Goal: Information Seeking & Learning: Check status

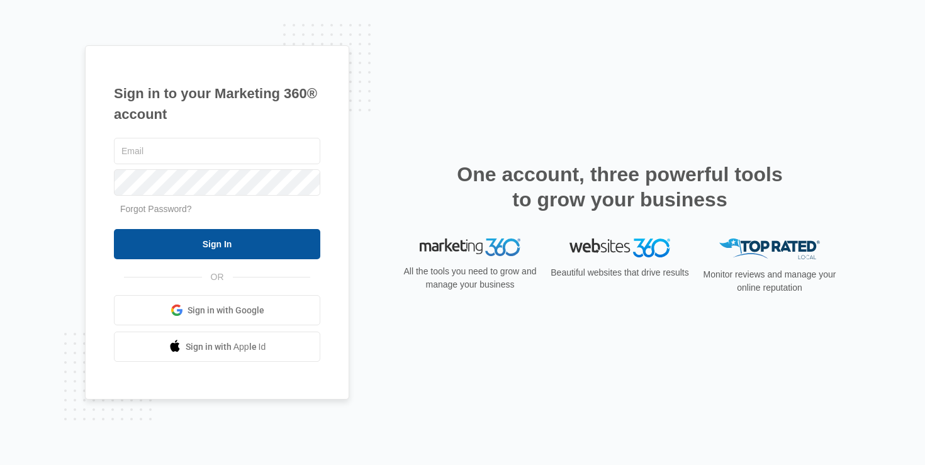
type input "[PERSON_NAME][EMAIL_ADDRESS][DOMAIN_NAME]"
click at [167, 241] on input "Sign In" at bounding box center [217, 244] width 206 height 30
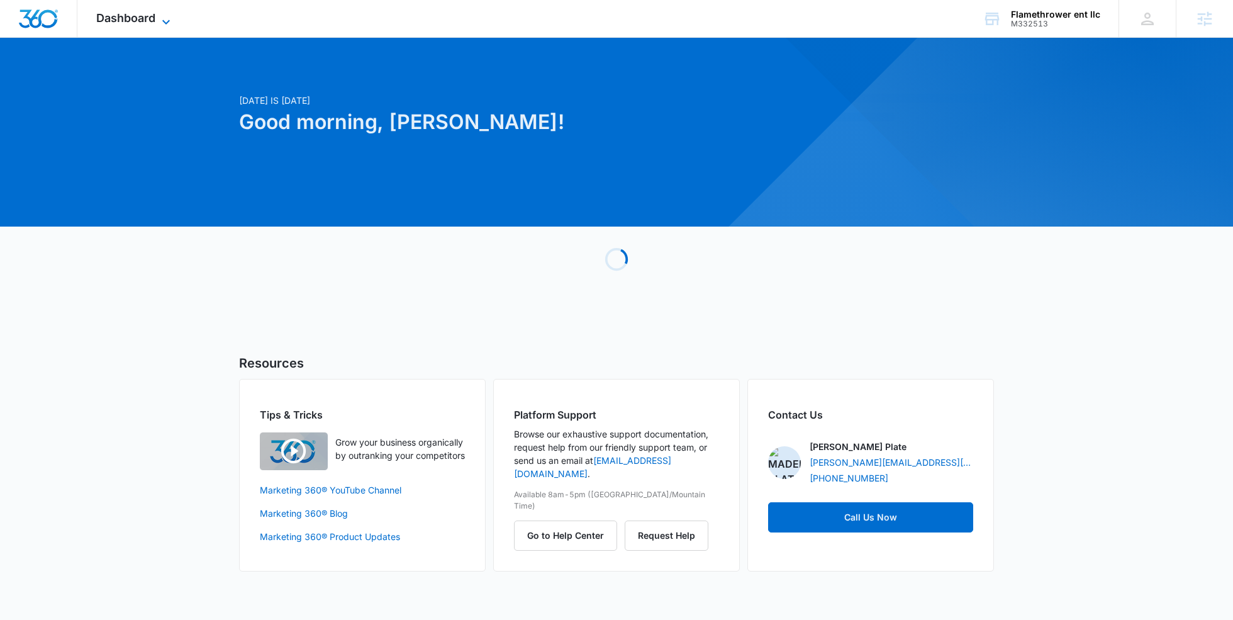
click at [152, 18] on span "Dashboard" at bounding box center [125, 17] width 59 height 13
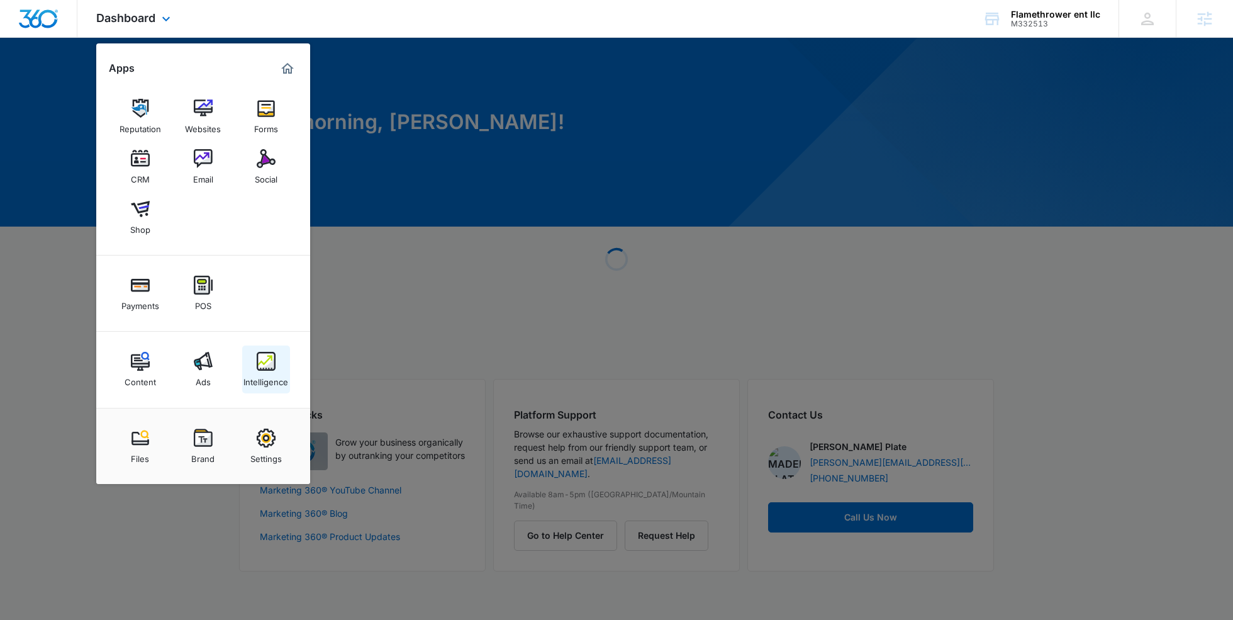
click at [258, 367] on img at bounding box center [266, 361] width 19 height 19
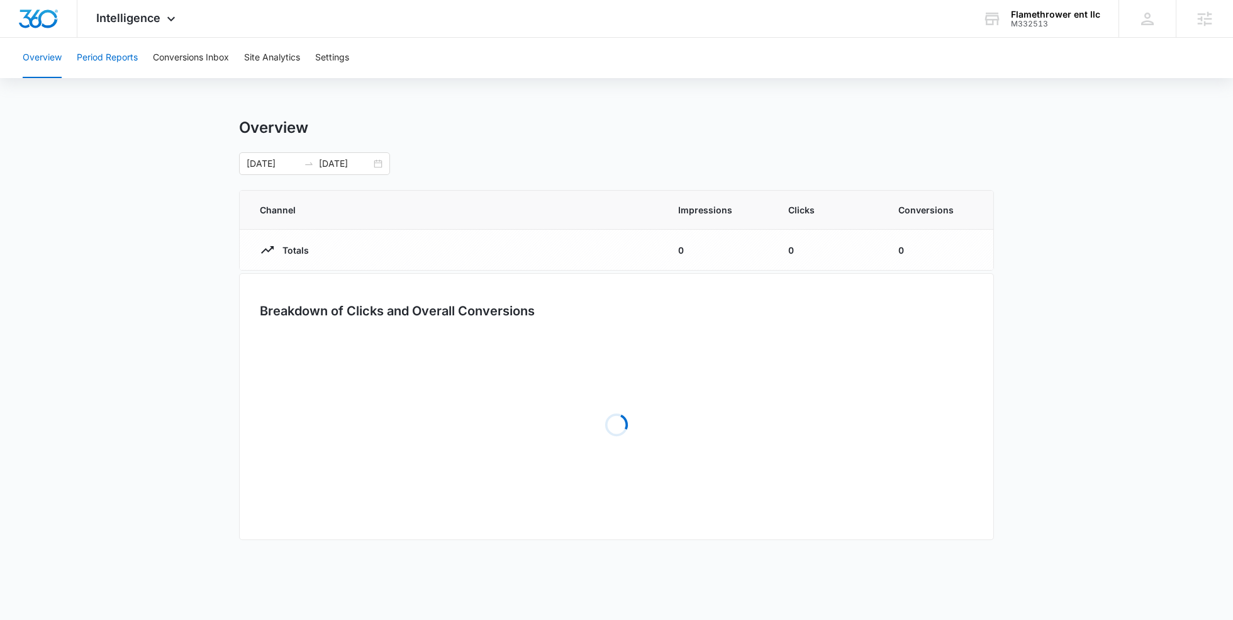
click at [137, 59] on button "Period Reports" at bounding box center [107, 58] width 61 height 40
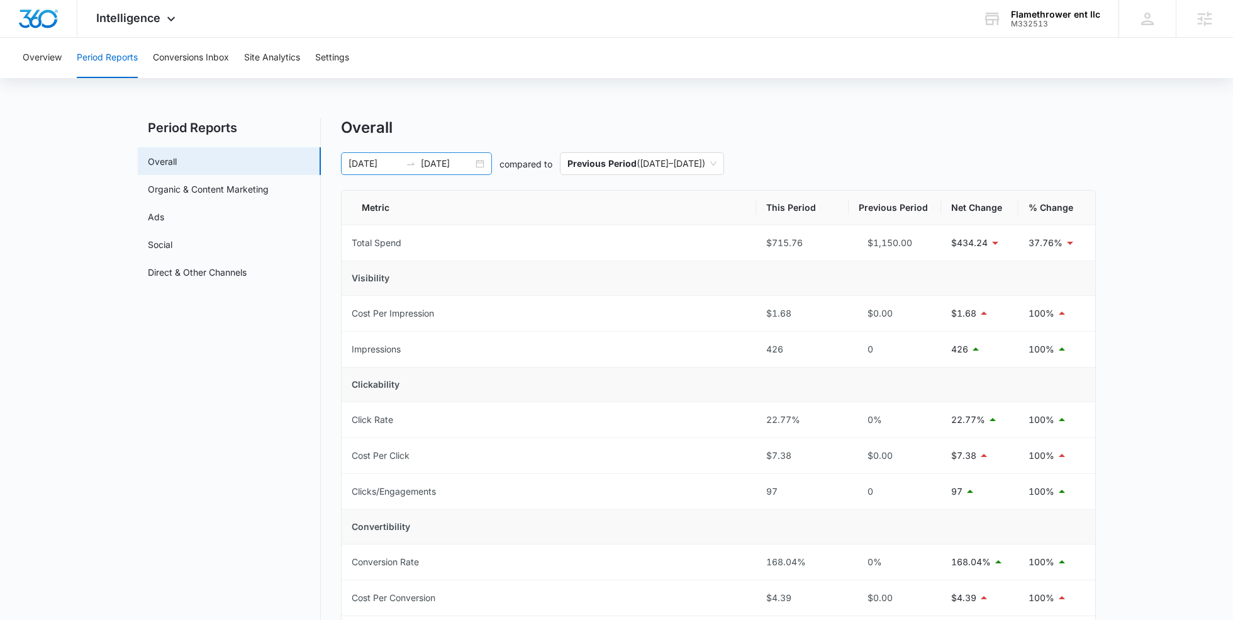
click at [467, 171] on div "06/29/2025 07/29/2025" at bounding box center [416, 163] width 151 height 23
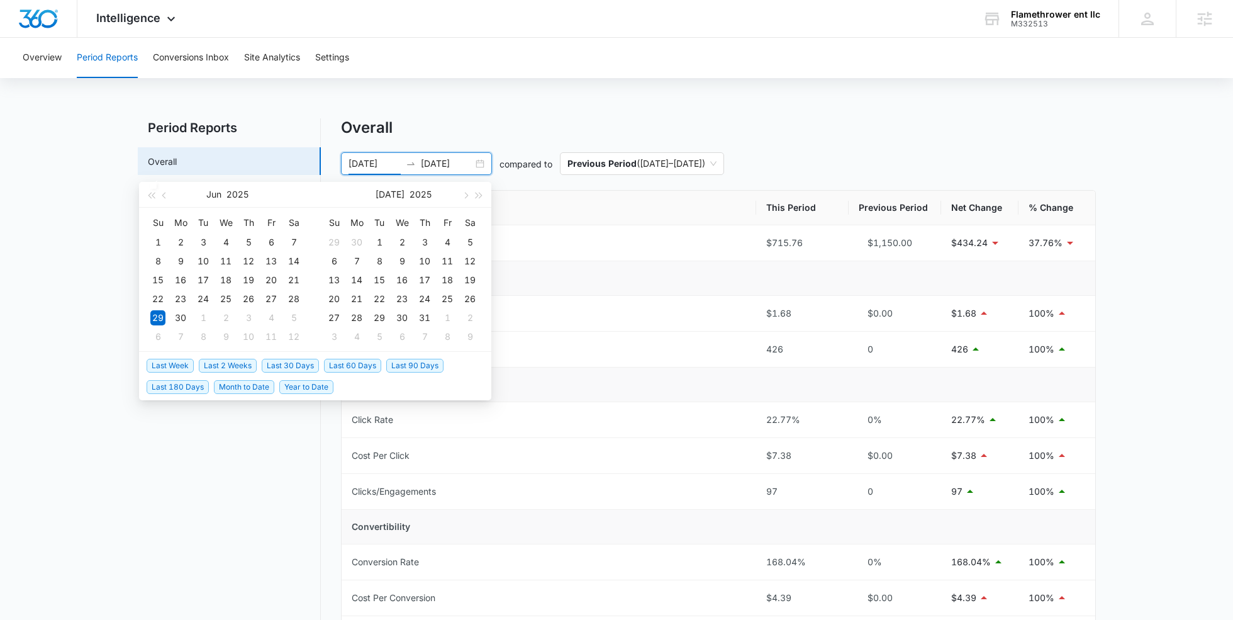
click at [291, 365] on span "Last 30 Days" at bounding box center [290, 366] width 57 height 14
type input "08/15/2025"
type input "09/14/2025"
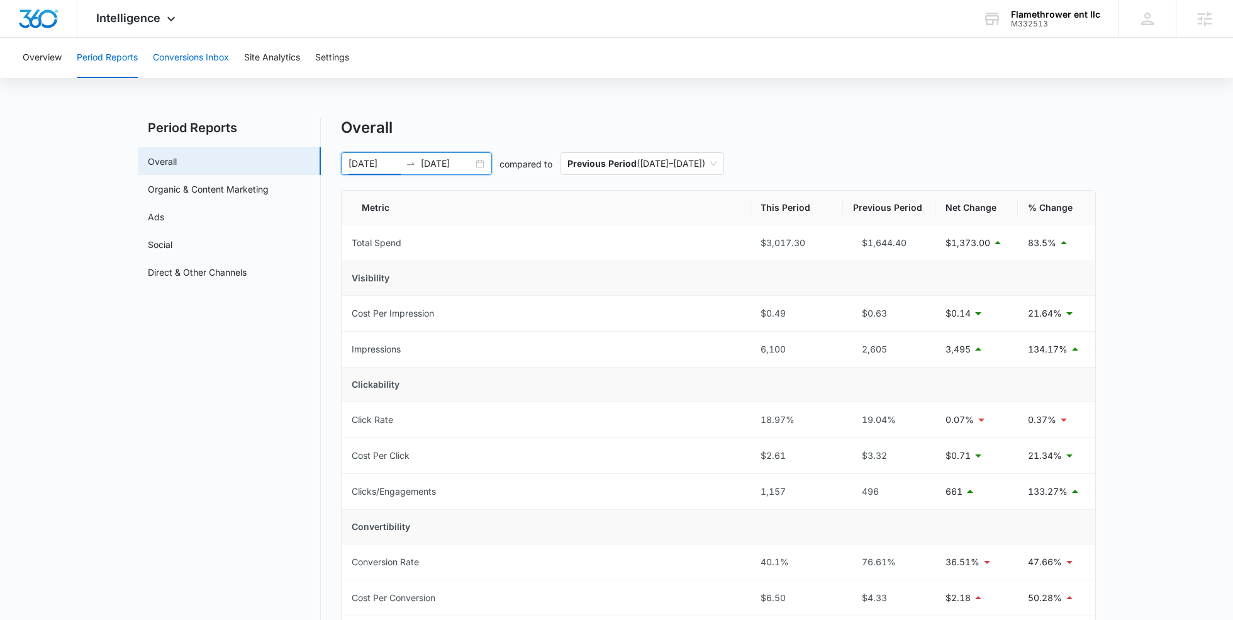
click at [192, 60] on button "Conversions Inbox" at bounding box center [191, 58] width 76 height 40
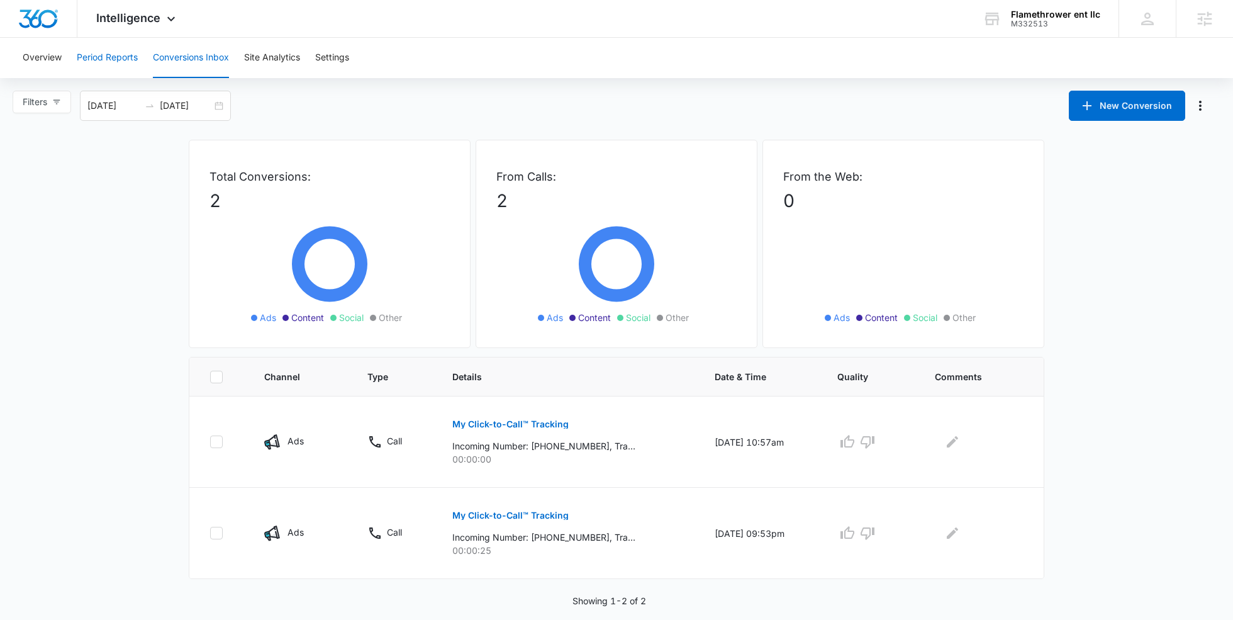
click at [108, 57] on button "Period Reports" at bounding box center [107, 58] width 61 height 40
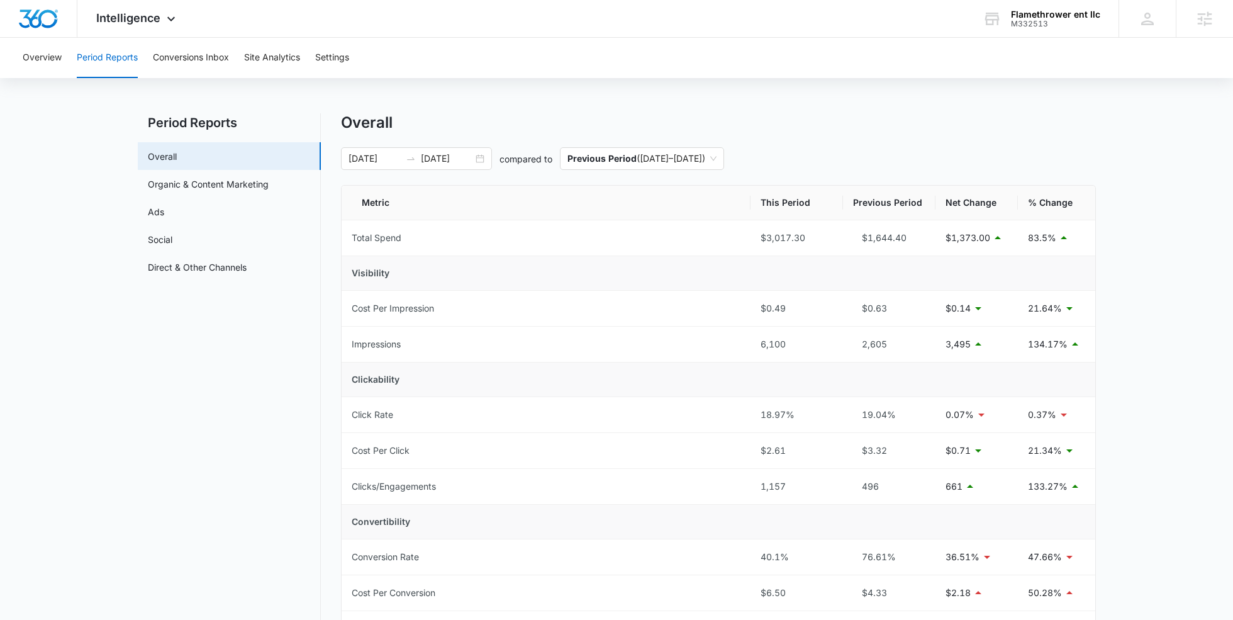
scroll to position [15, 0]
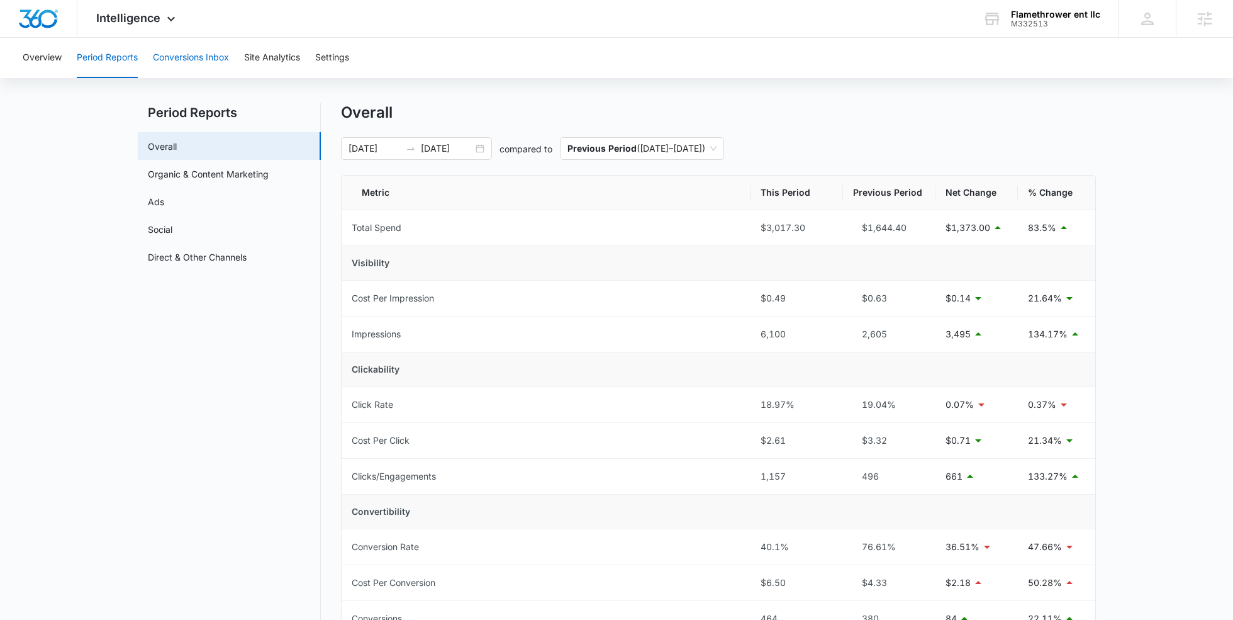
click at [193, 58] on button "Conversions Inbox" at bounding box center [191, 58] width 76 height 40
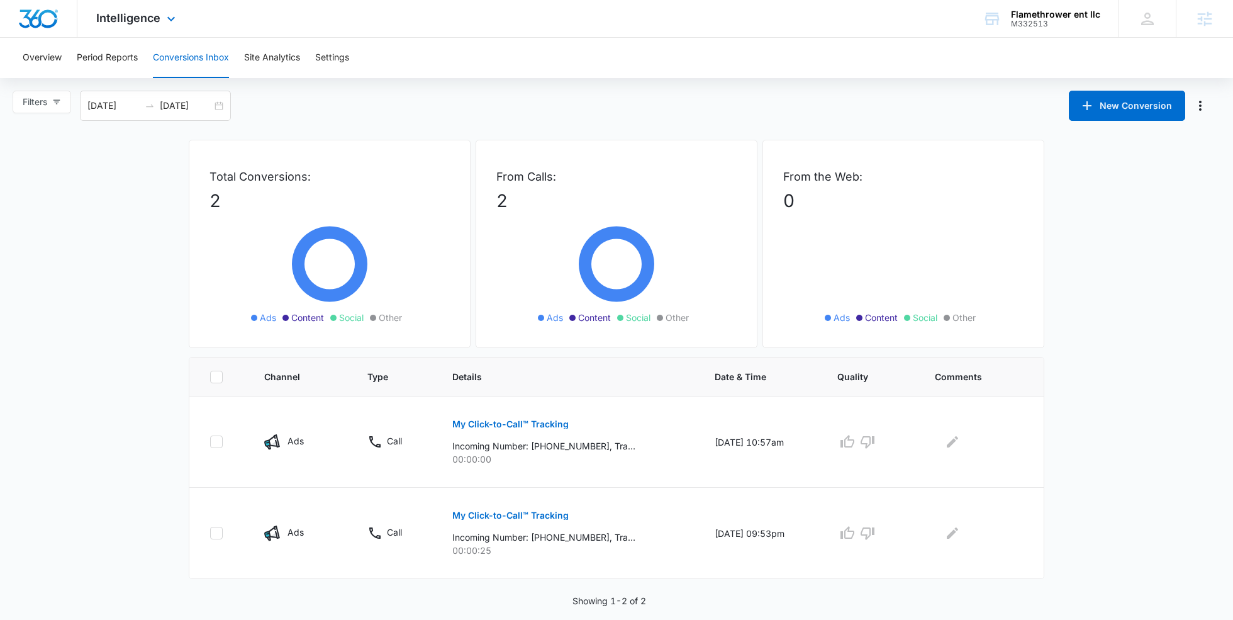
click at [143, 36] on div "Intelligence Apps Reputation Websites Forms CRM Email Social Shop Payments POS …" at bounding box center [137, 18] width 120 height 37
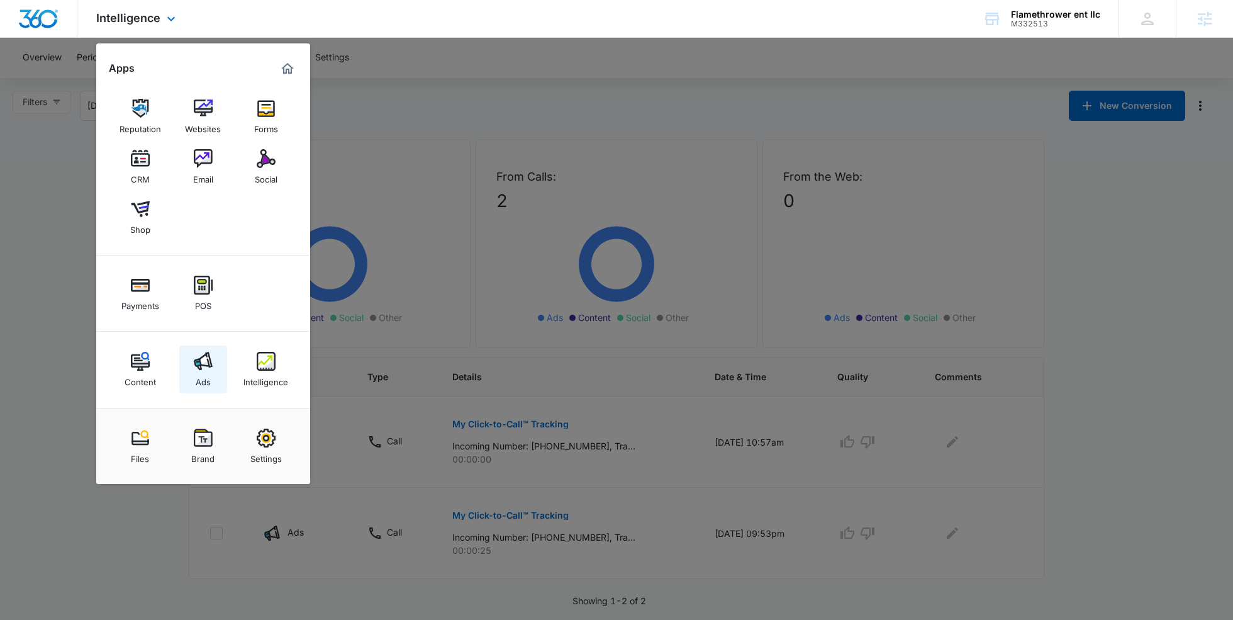
click at [200, 349] on link "Ads" at bounding box center [203, 369] width 48 height 48
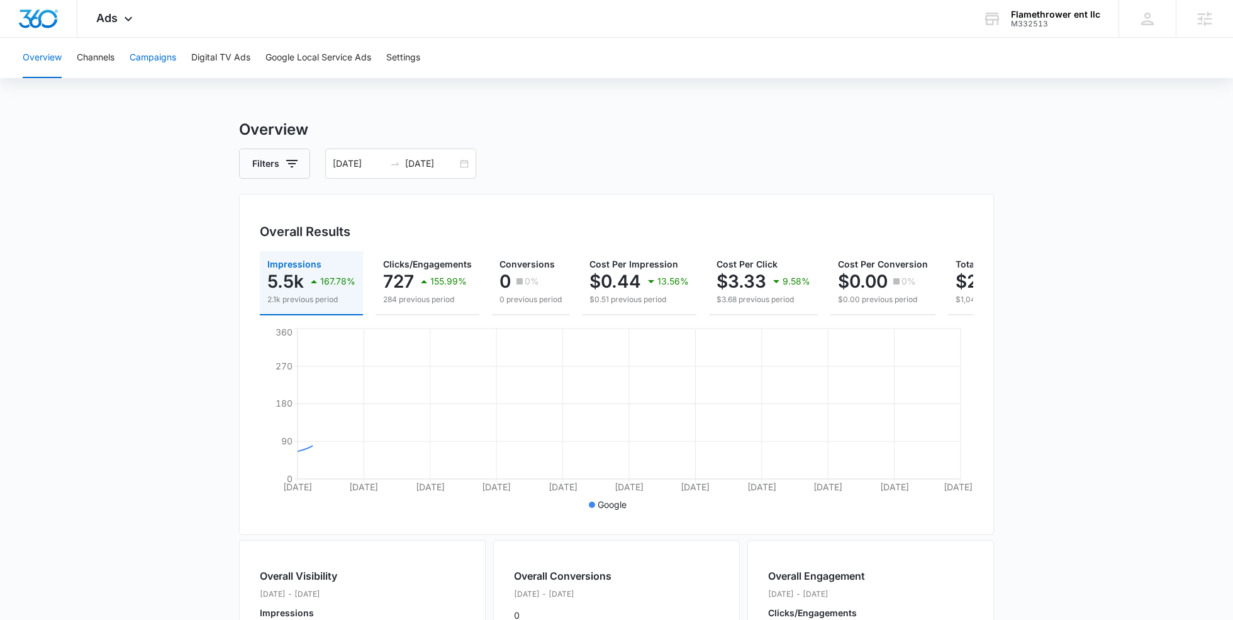
click at [150, 50] on button "Campaigns" at bounding box center [153, 58] width 47 height 40
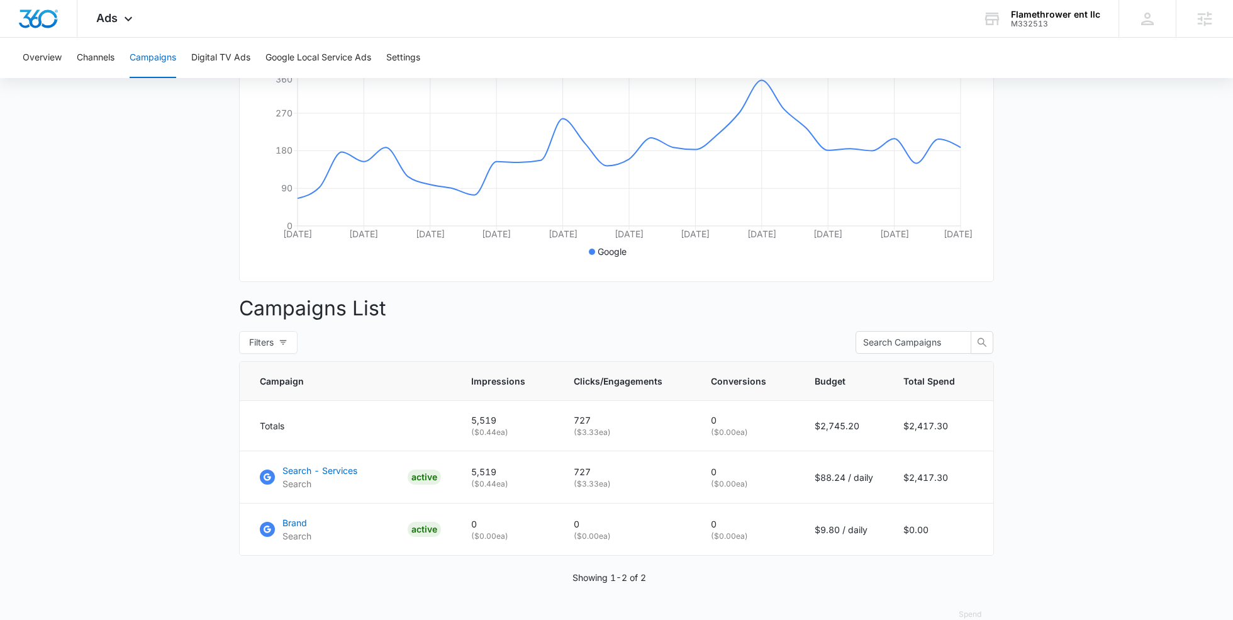
scroll to position [276, 0]
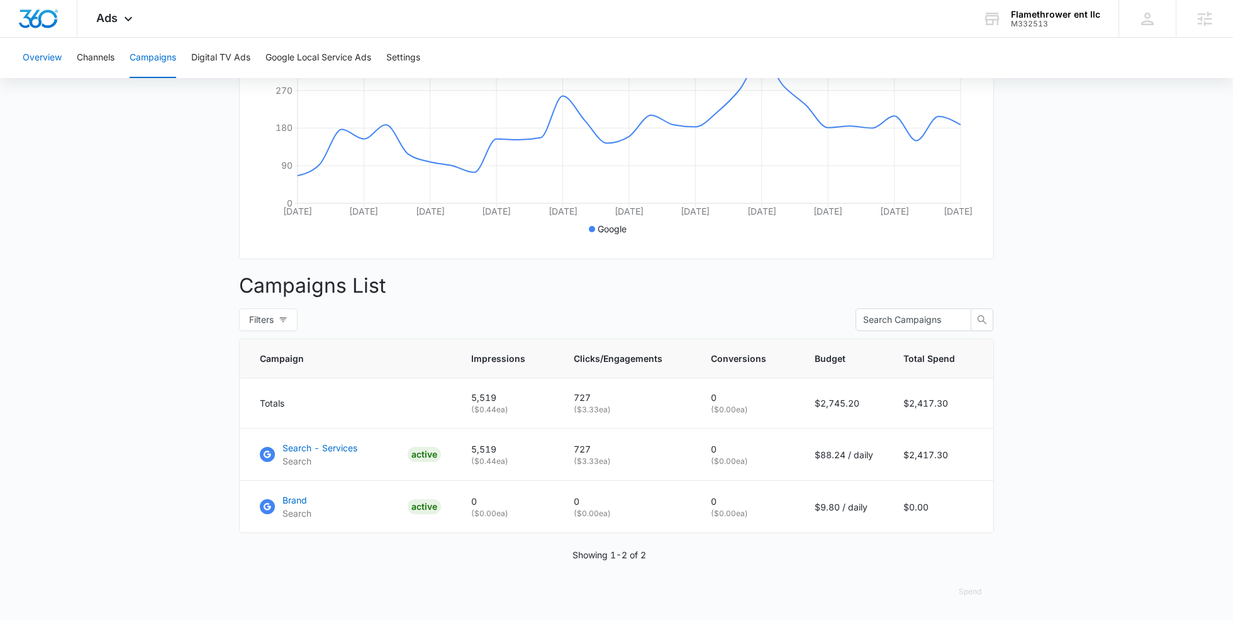
click at [40, 57] on button "Overview" at bounding box center [42, 58] width 39 height 40
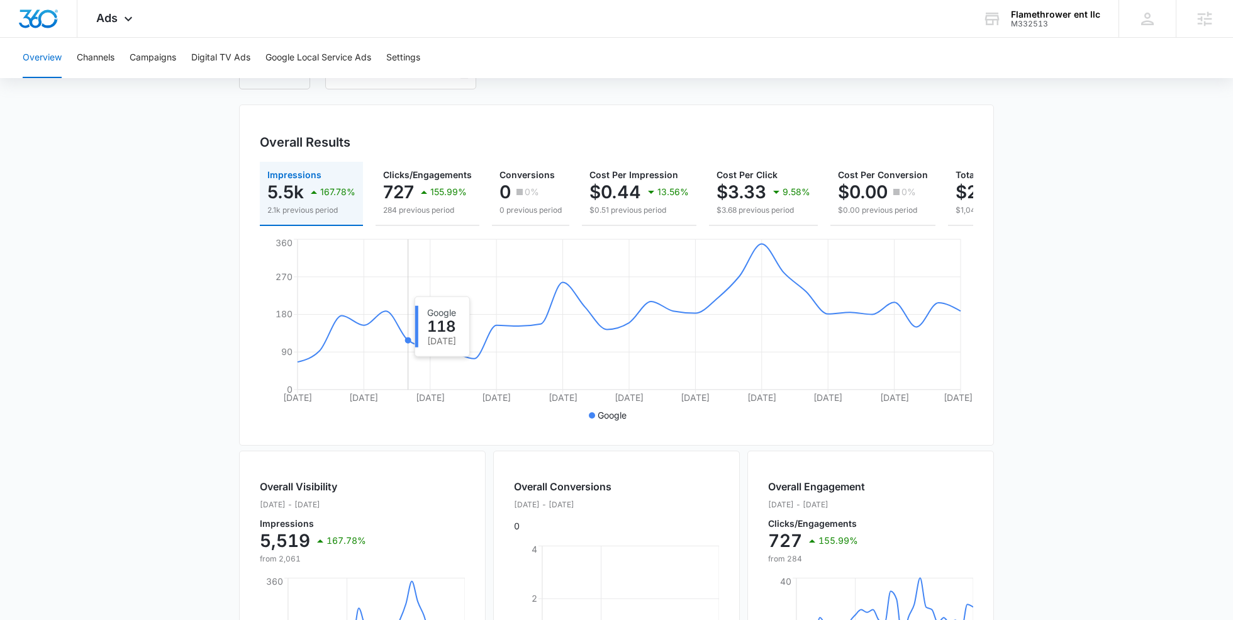
scroll to position [106, 0]
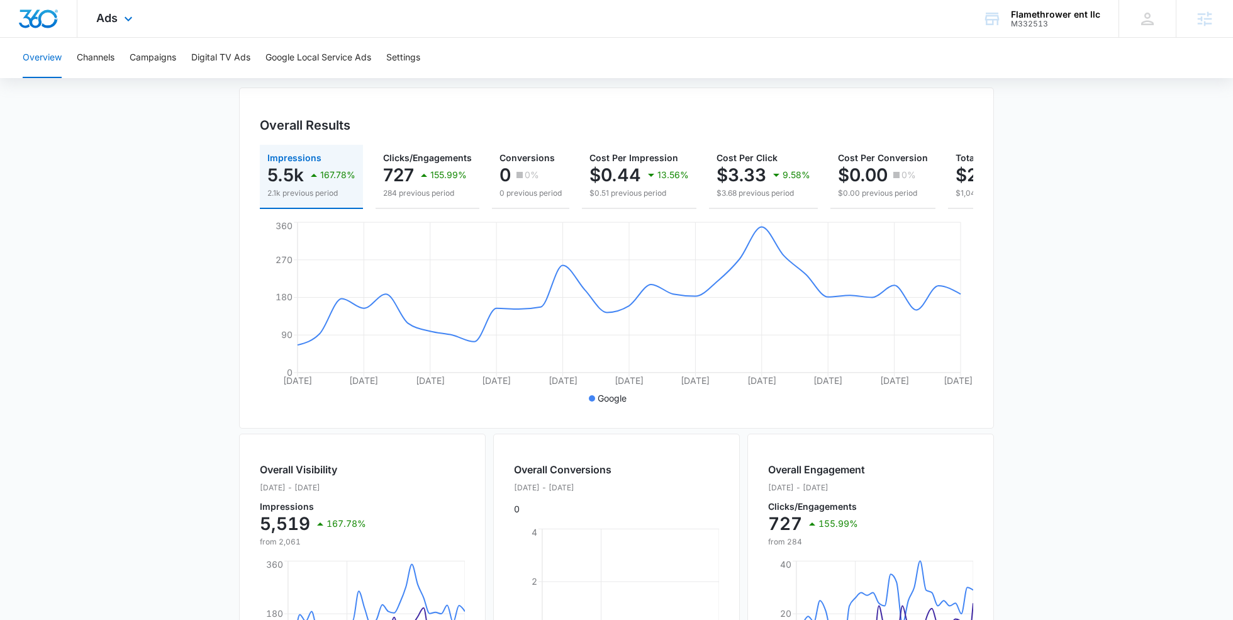
click at [117, 16] on div "Ads Apps Reputation Websites Forms CRM Email Social Shop Payments POS Content A…" at bounding box center [115, 18] width 77 height 37
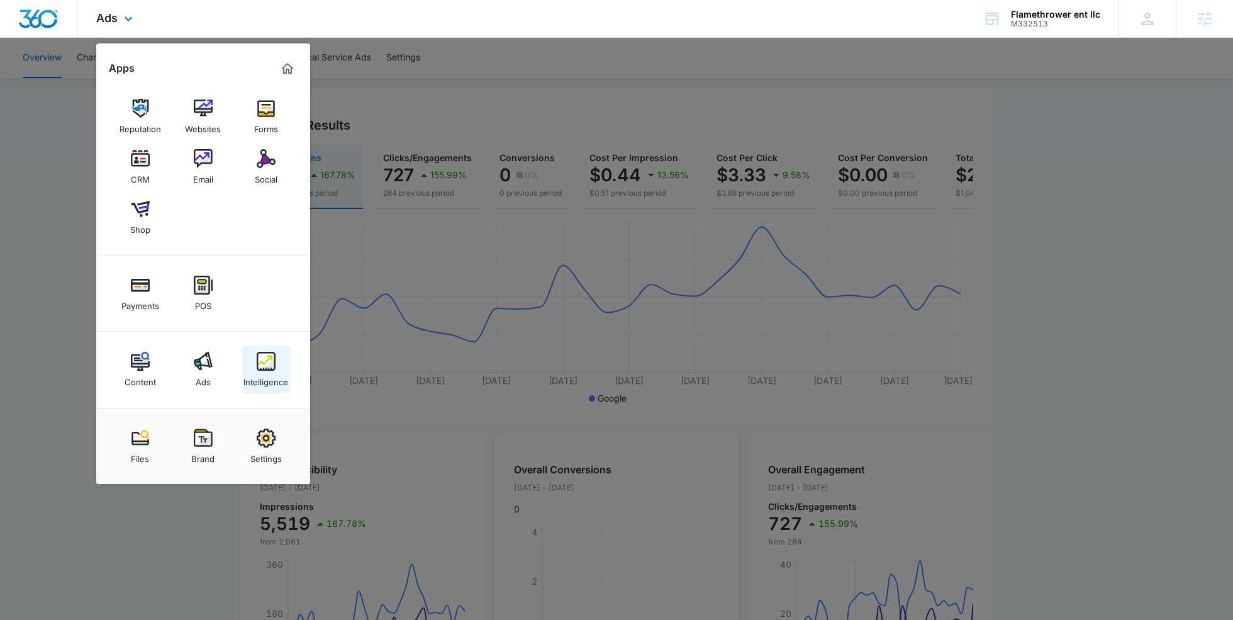
click at [275, 364] on link "Intelligence" at bounding box center [266, 369] width 48 height 48
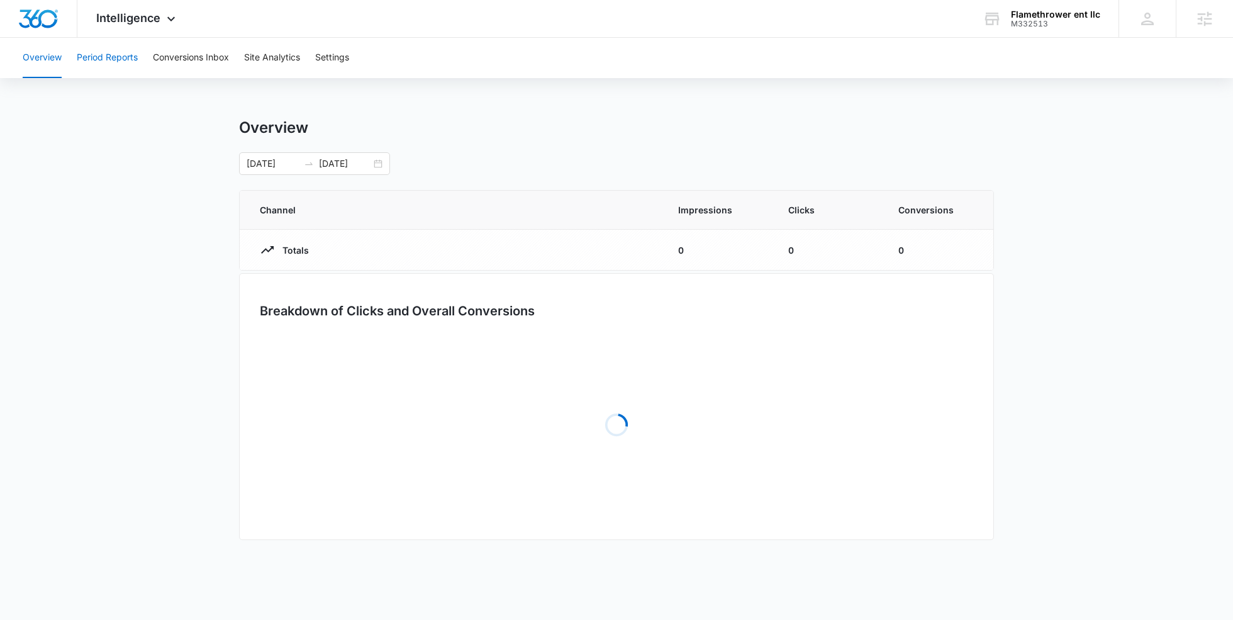
click at [121, 57] on button "Period Reports" at bounding box center [107, 58] width 61 height 40
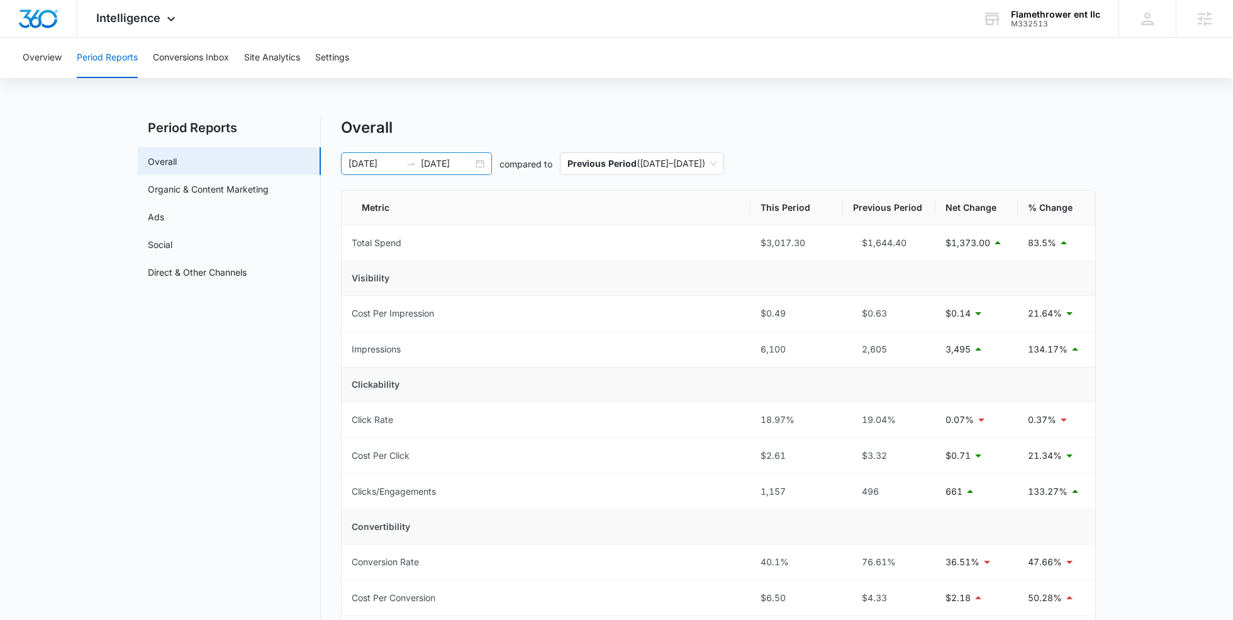
click at [439, 169] on input "09/14/2025" at bounding box center [447, 164] width 52 height 14
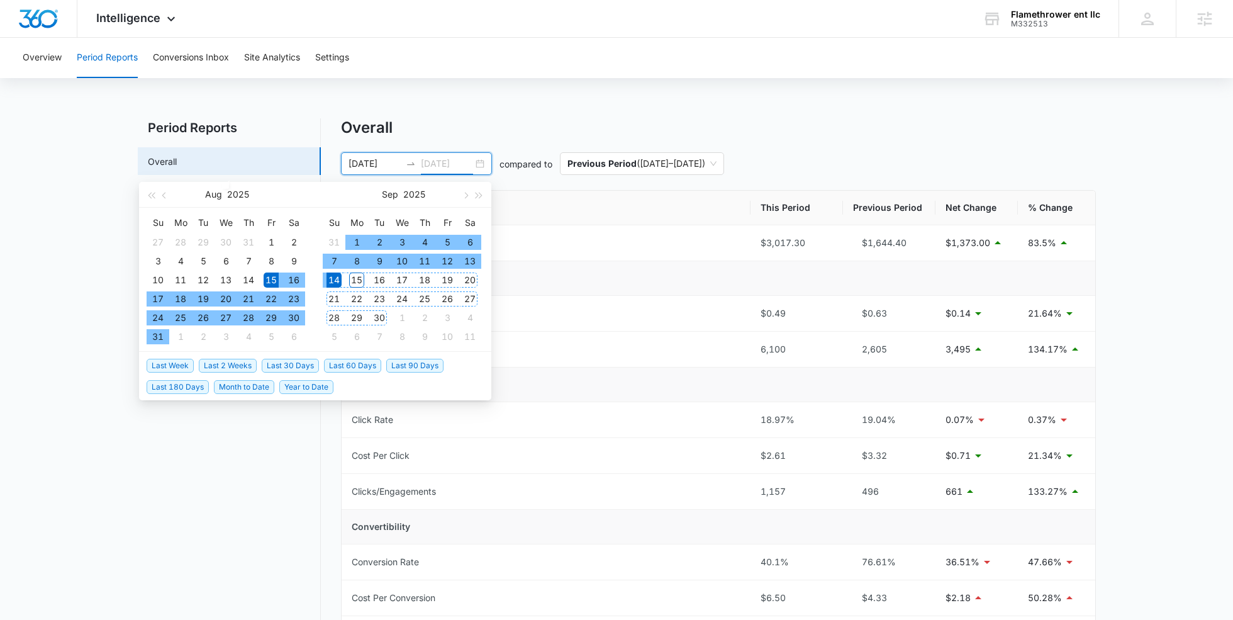
type input "09/14/2025"
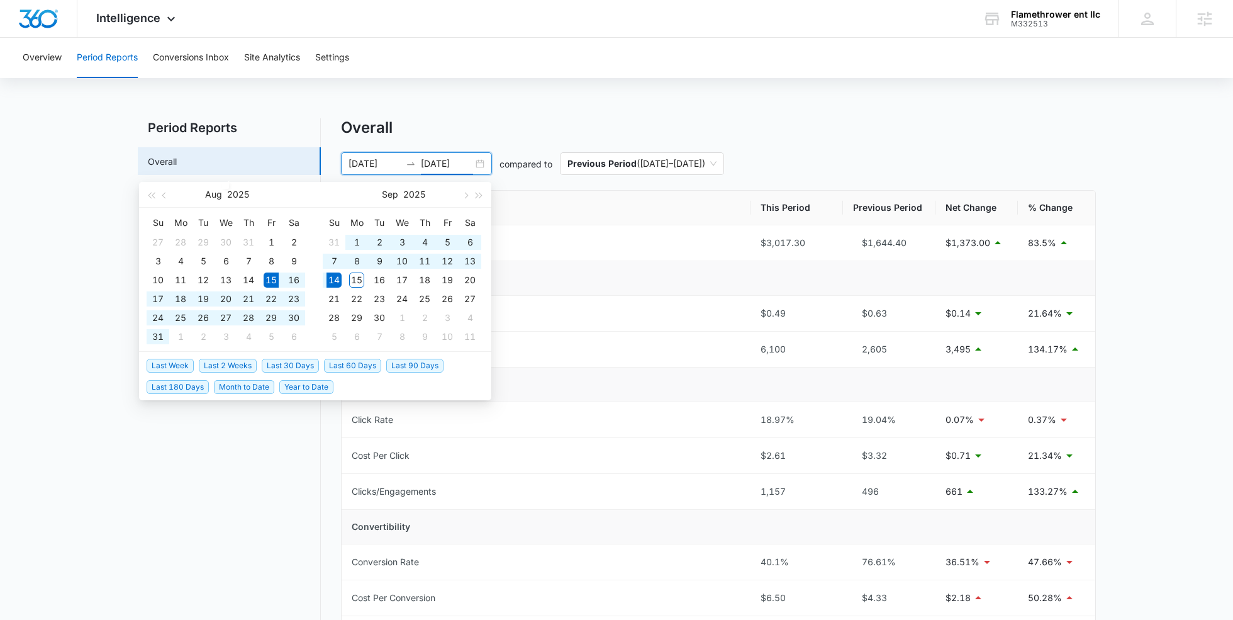
click at [277, 362] on span "Last 30 Days" at bounding box center [290, 366] width 57 height 14
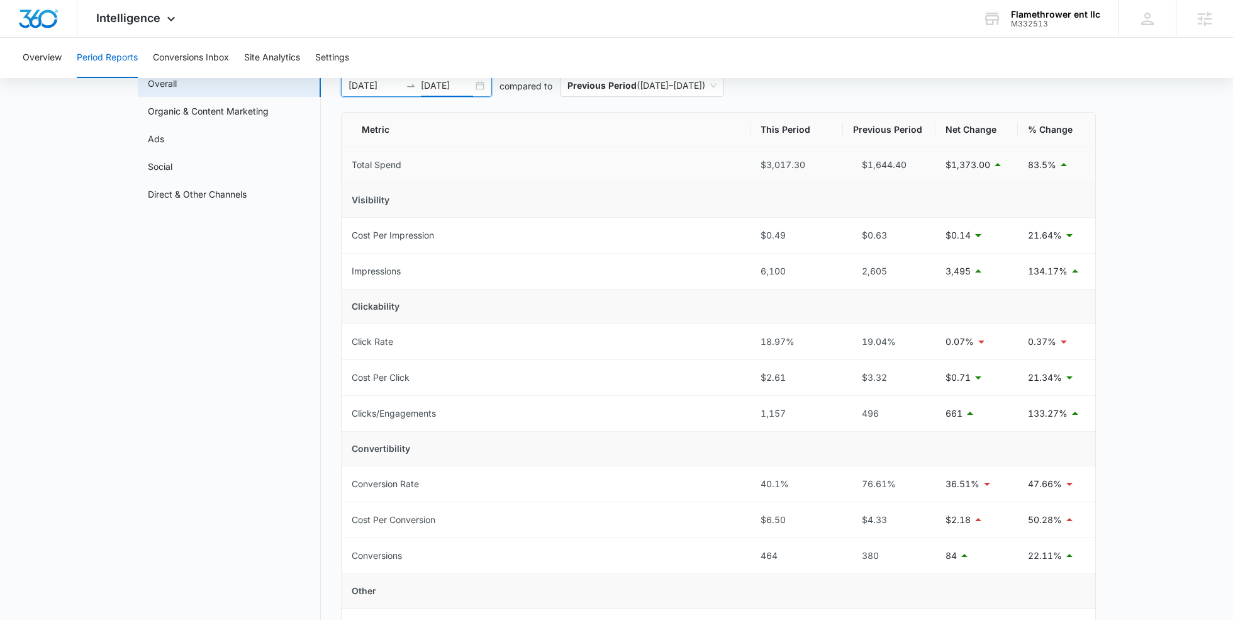
scroll to position [70, 0]
